Goal: Use online tool/utility: Utilize a website feature to perform a specific function

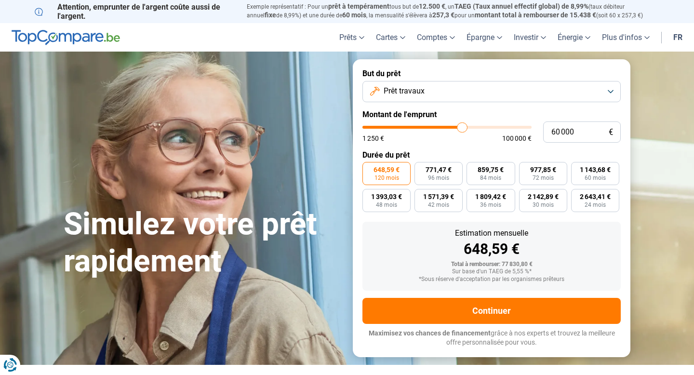
click at [429, 102] on form "But du prêt Prêt travaux Montant de l'emprunt 60 000 € 1 250 € 100 000 € Durée …" at bounding box center [492, 207] width 278 height 297
click at [428, 96] on button "Prêt travaux" at bounding box center [492, 91] width 258 height 21
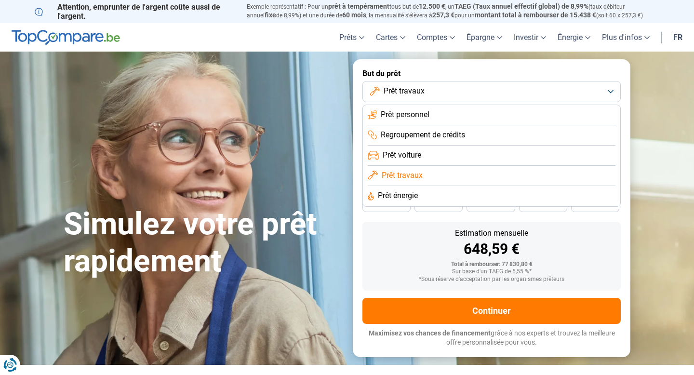
click at [429, 115] on span "Prêt personnel" at bounding box center [405, 114] width 49 height 11
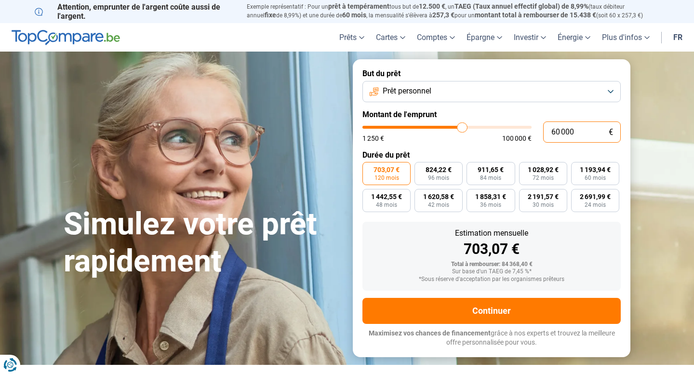
drag, startPoint x: 585, startPoint y: 131, endPoint x: 513, endPoint y: 128, distance: 71.9
click at [513, 128] on div "60 000 € 1 250 € 100 000 €" at bounding box center [492, 132] width 258 height 21
type input "5"
type input "1250"
type input "50"
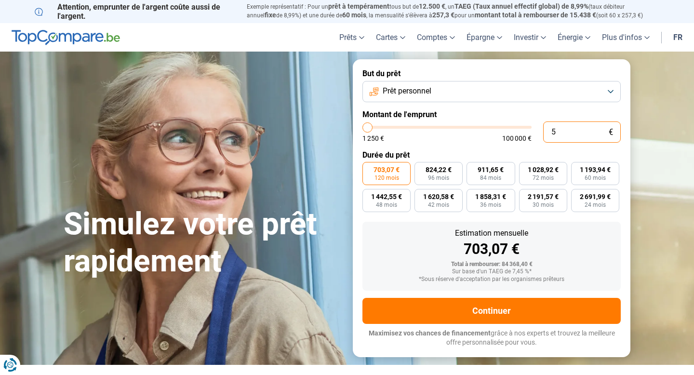
type input "1250"
type input "500"
type input "1250"
type input "5 000"
type input "5000"
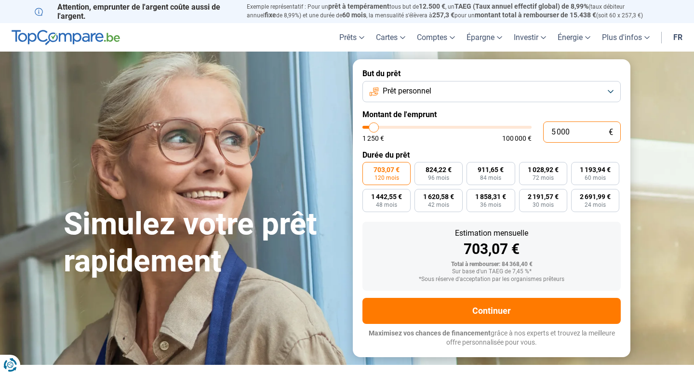
type input "50 000"
type input "50000"
type input "5 000"
type input "5000"
radio input "true"
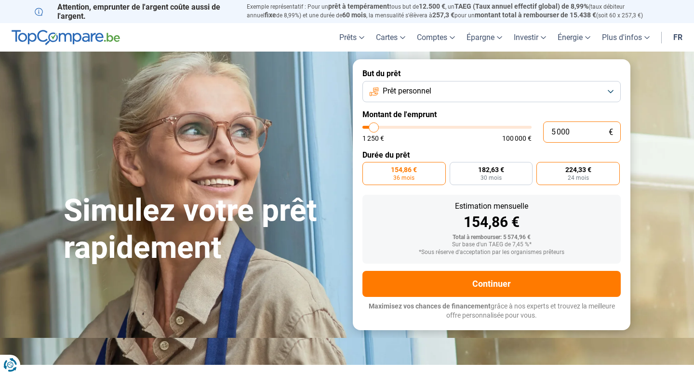
type input "5 000"
click at [568, 176] on span "24 mois" at bounding box center [578, 178] width 21 height 6
click at [543, 168] on input "224,33 € 24 mois" at bounding box center [540, 165] width 6 height 6
radio input "true"
click at [566, 135] on input "5 000" at bounding box center [582, 132] width 78 height 21
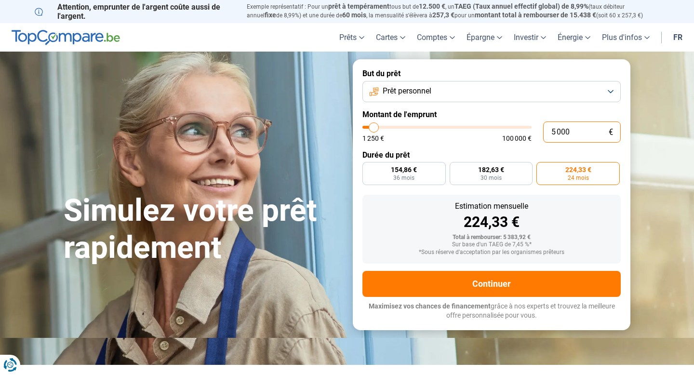
click at [566, 135] on input "5 000" at bounding box center [582, 132] width 78 height 21
type input "1"
type input "1250"
type input "10"
type input "1250"
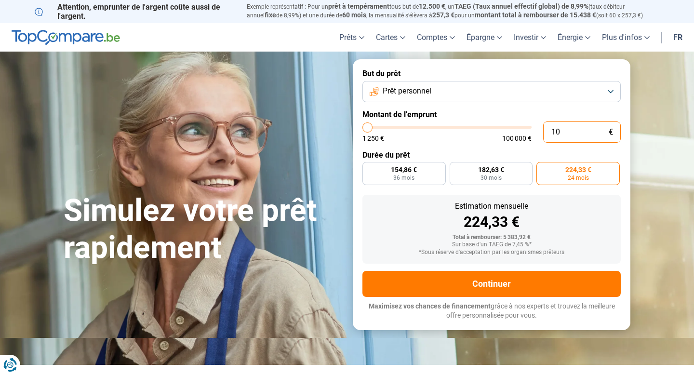
type input "100"
type input "1250"
type input "1 000"
type input "1250"
type input "10 000"
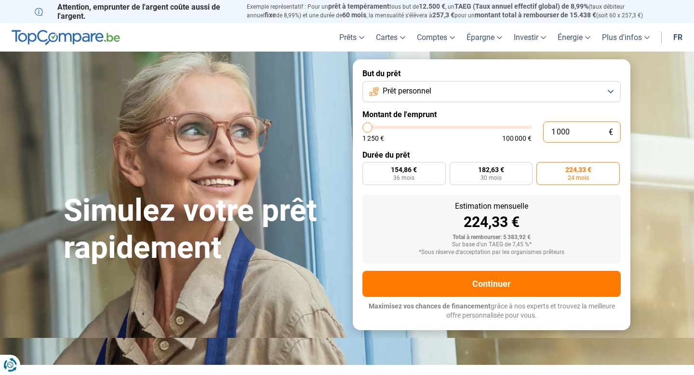
type input "10000"
type input "10 000"
click at [439, 224] on div "Estimation mensuelle 224,33 € Total à rembourser: 5 383,92 € Sur base d'un TAEG…" at bounding box center [492, 229] width 258 height 69
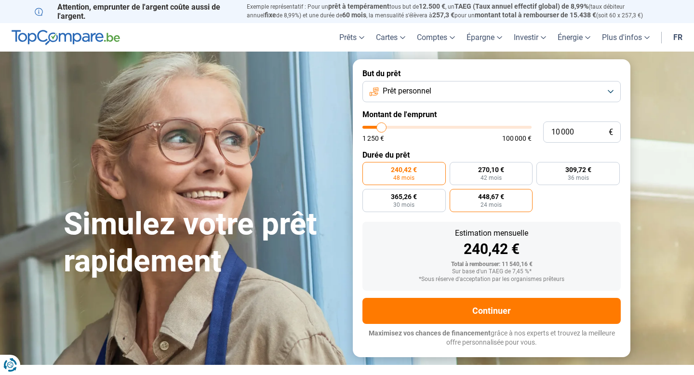
click at [512, 201] on label "448,67 € 24 mois" at bounding box center [491, 200] width 83 height 23
click at [456, 195] on input "448,67 € 24 mois" at bounding box center [453, 192] width 6 height 6
radio input "true"
click at [659, 117] on section "Simulez votre prêt rapidement Simulez votre prêt rapidement But du prêt Prêt pe…" at bounding box center [347, 208] width 694 height 313
